Goal: Information Seeking & Learning: Stay updated

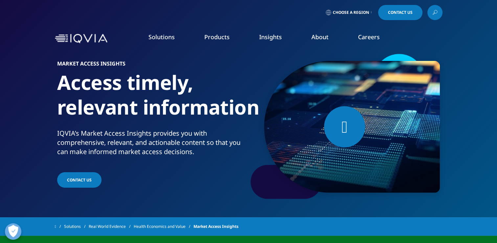
click at [262, 88] on link "News" at bounding box center [315, 88] width 122 height 7
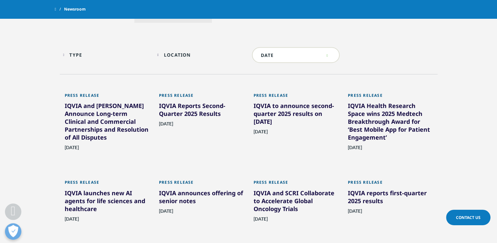
scroll to position [326, 0]
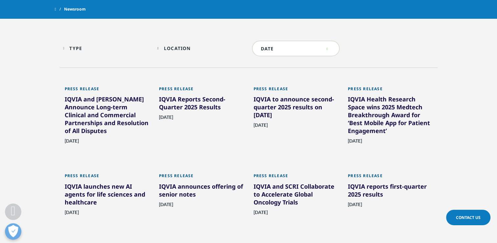
click at [186, 101] on div "IQVIA Reports Second-Quarter 2025 Results" at bounding box center [201, 104] width 85 height 18
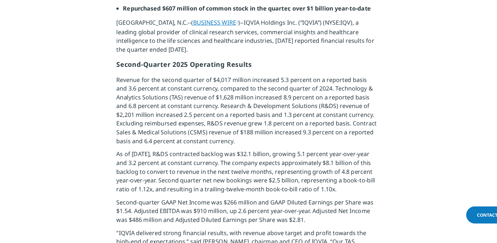
scroll to position [283, 0]
